Goal: Transaction & Acquisition: Purchase product/service

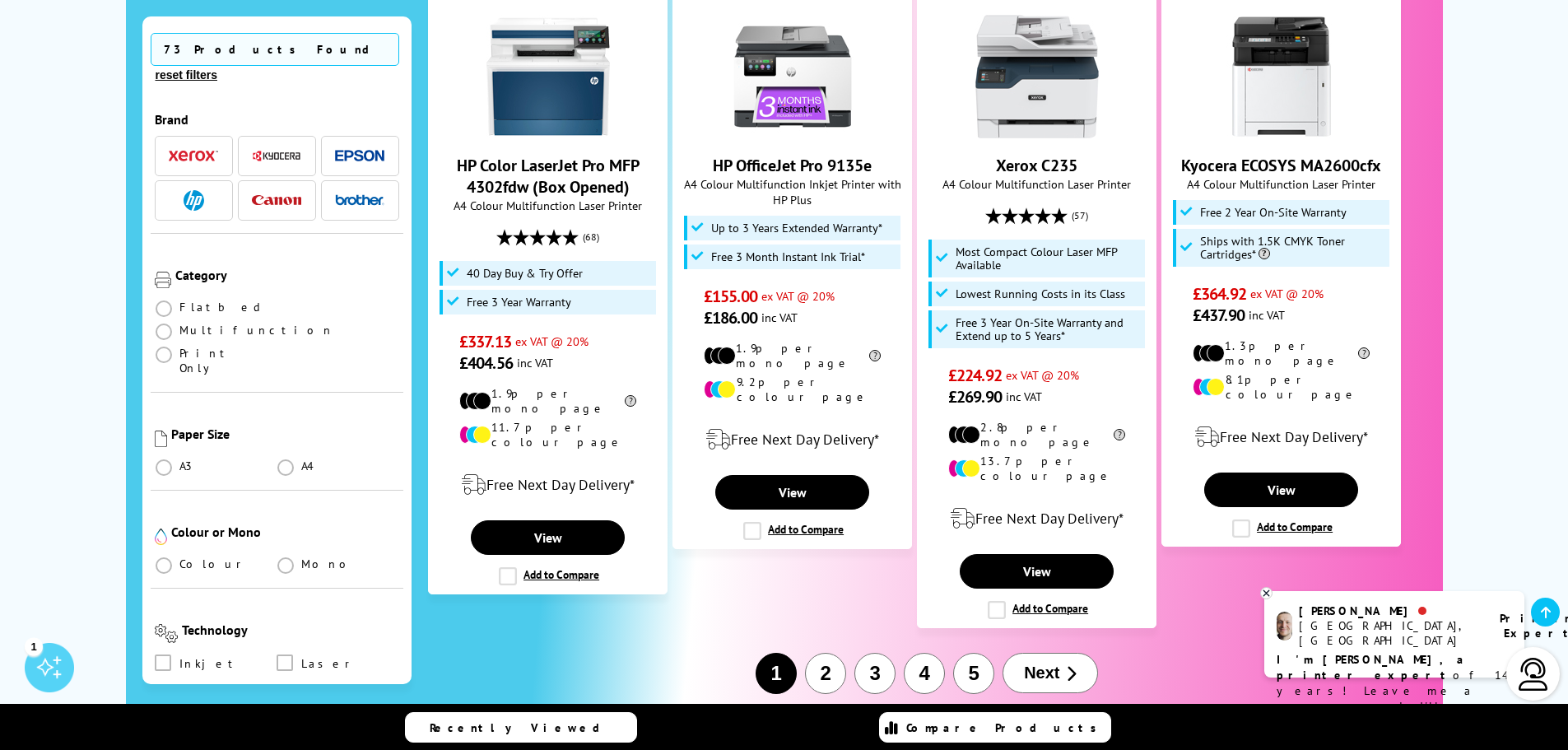
scroll to position [1846, 0]
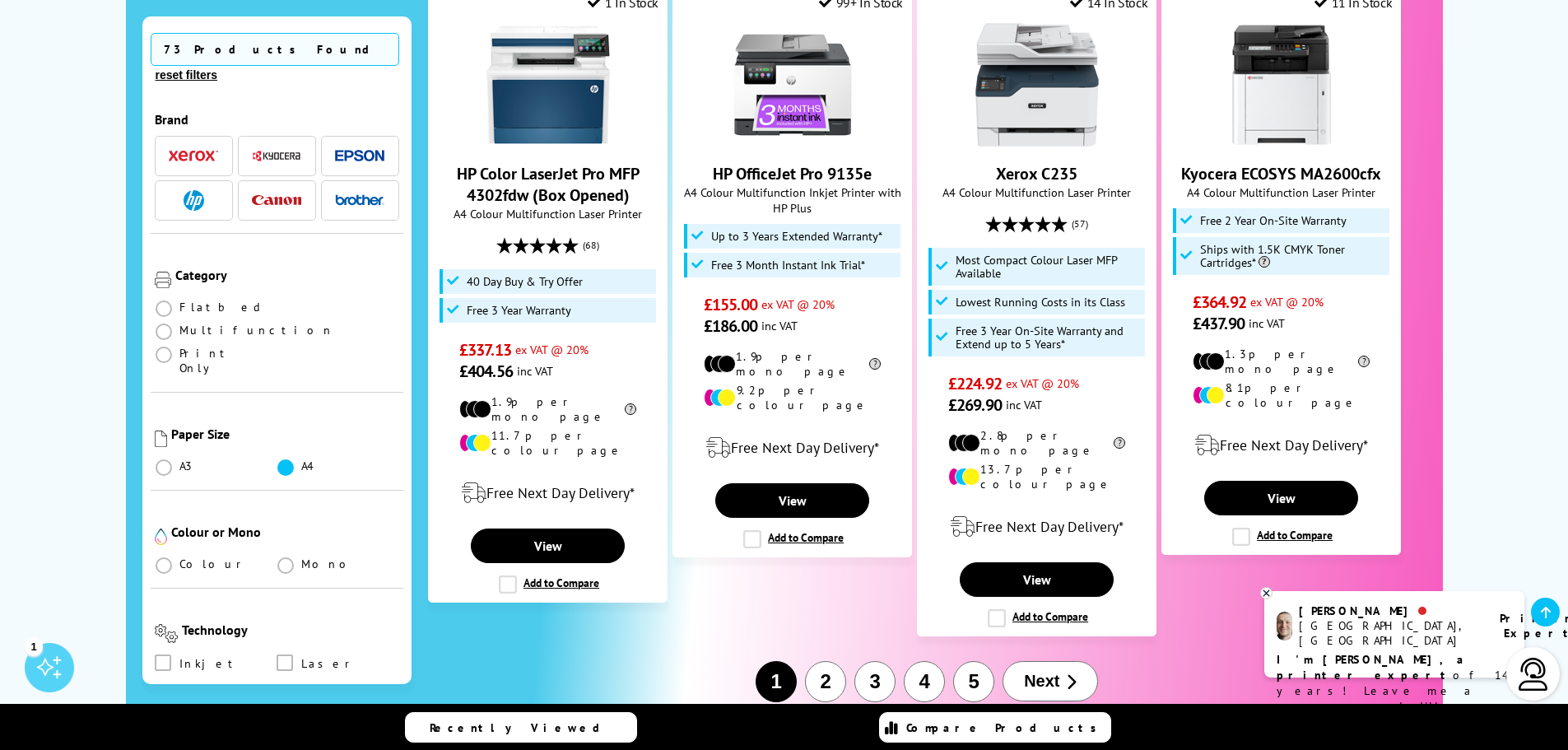
click at [287, 459] on span at bounding box center [286, 468] width 16 height 16
click at [301, 461] on input "radio" at bounding box center [301, 461] width 0 height 0
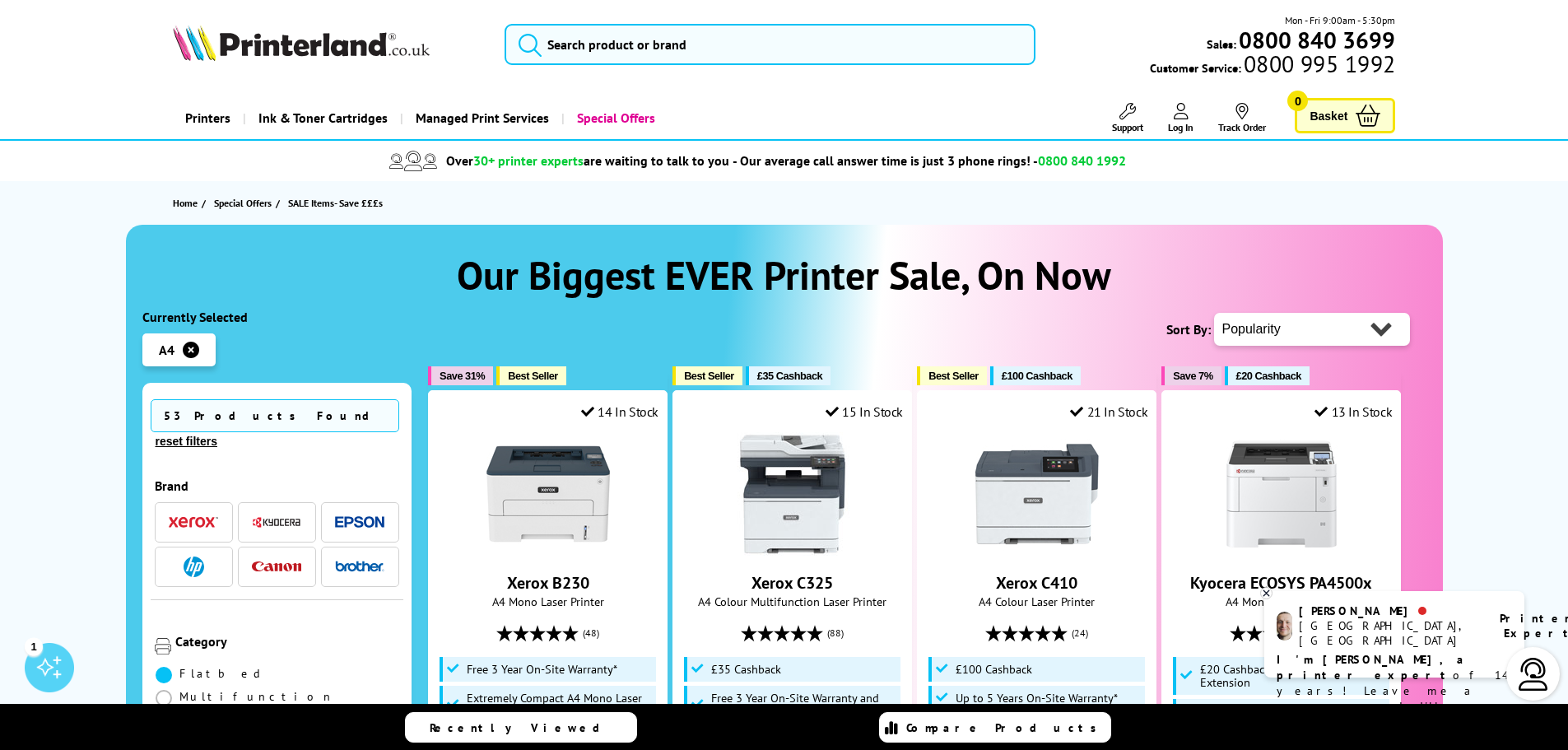
click at [163, 667] on span at bounding box center [163, 675] width 16 height 16
click at [180, 669] on input "radio" at bounding box center [180, 669] width 0 height 0
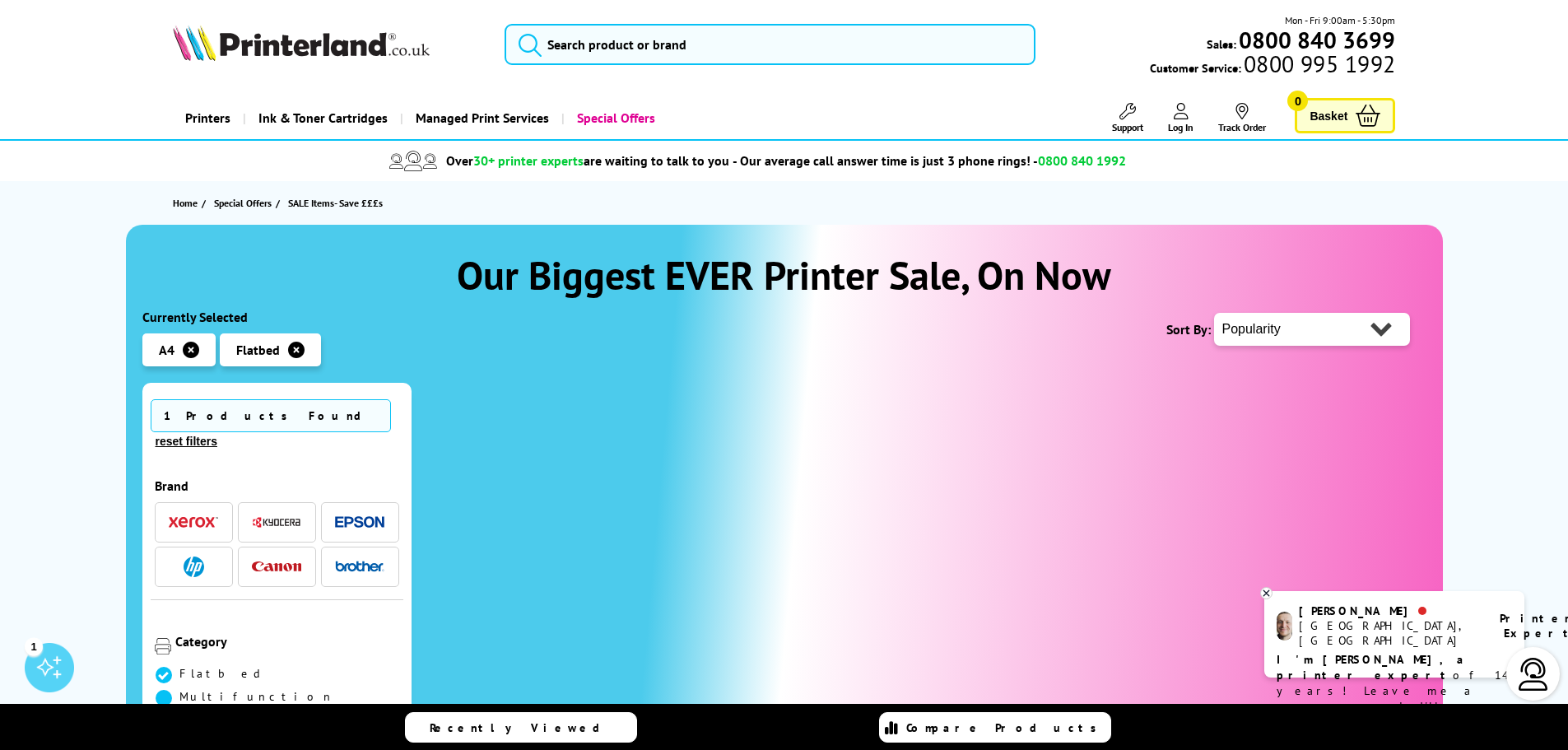
click at [172, 690] on span at bounding box center [163, 699] width 16 height 16
click at [180, 692] on input "radio" at bounding box center [180, 692] width 0 height 0
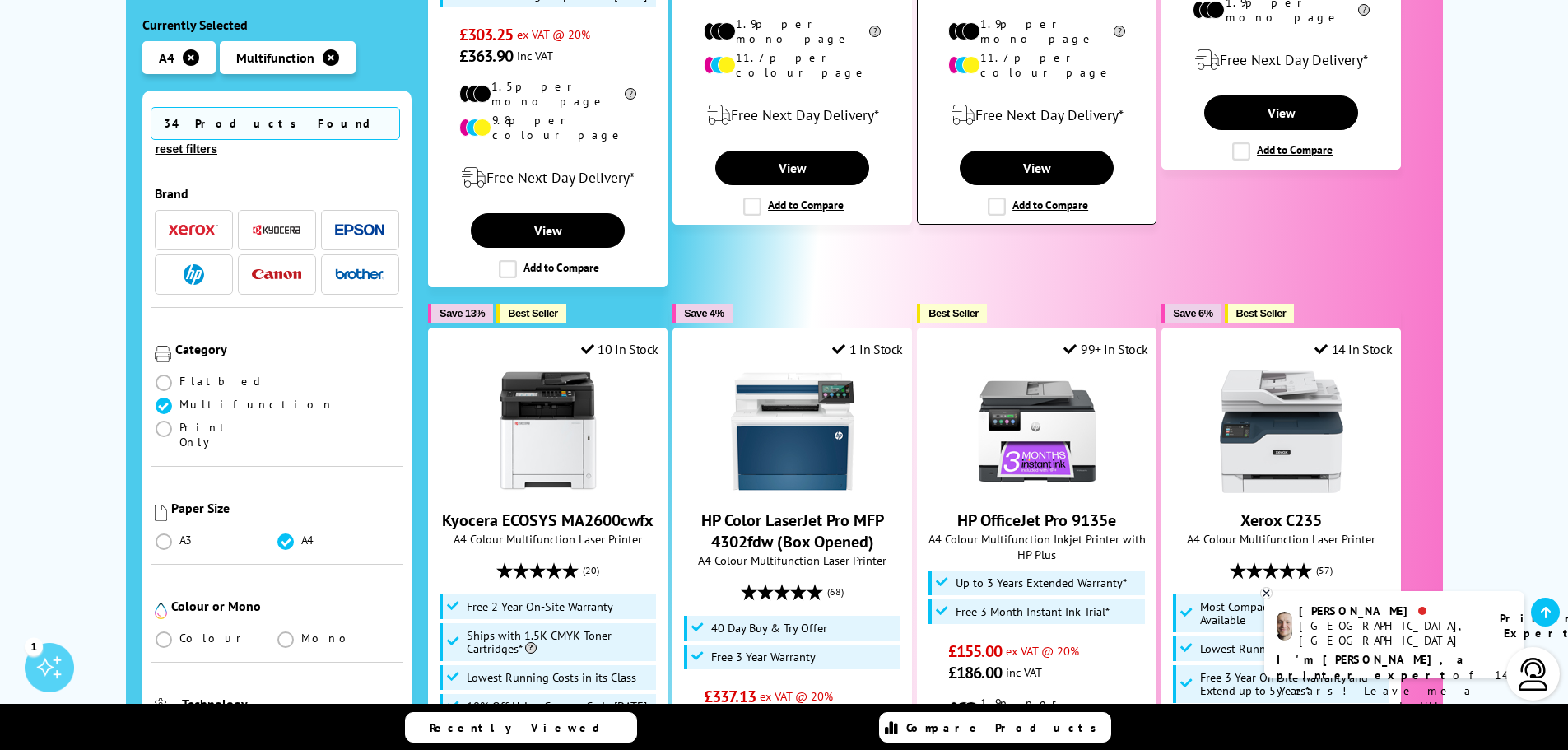
scroll to position [774, 0]
